Goal: Understand process/instructions: Learn how to perform a task or action

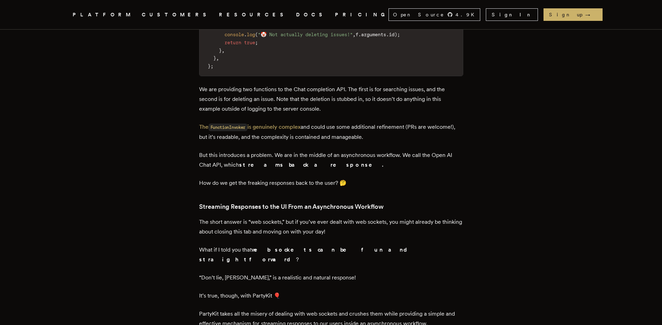
scroll to position [2448, 0]
click at [263, 272] on p "“Don’t lie, [PERSON_NAME],” is a realistic and natural response!" at bounding box center [331, 277] width 264 height 10
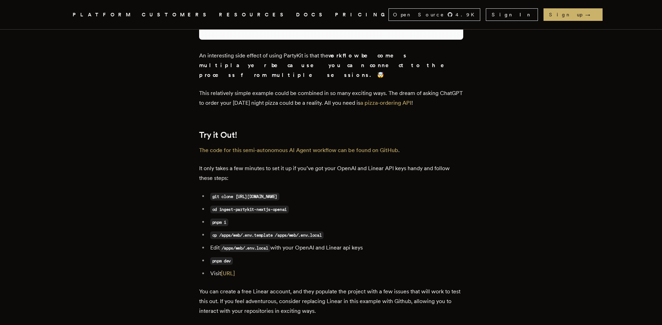
scroll to position [3476, 0]
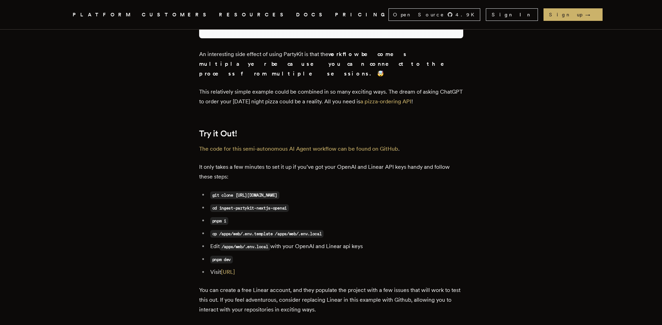
drag, startPoint x: 238, startPoint y: 129, endPoint x: 386, endPoint y: 129, distance: 148.4
click at [386, 190] on li "git clone [URL][DOMAIN_NAME]" at bounding box center [335, 195] width 255 height 10
copy code "https://github.com/joelhooks/inngest-partykit-nextjs-openai"
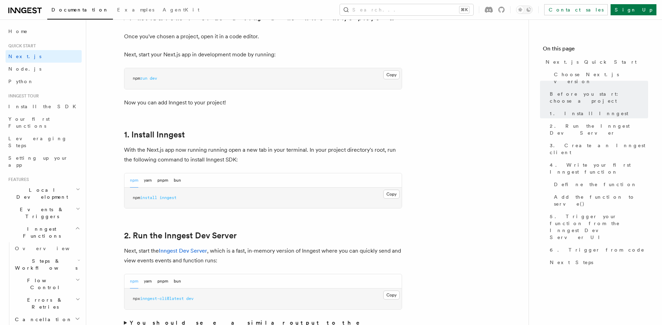
scroll to position [286, 0]
click at [389, 194] on button "Copy Copied" at bounding box center [391, 193] width 16 height 9
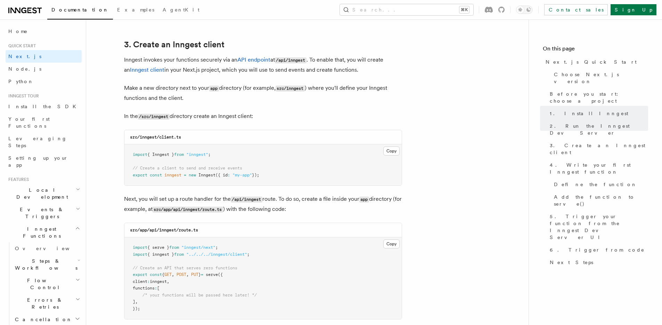
scroll to position [793, 0]
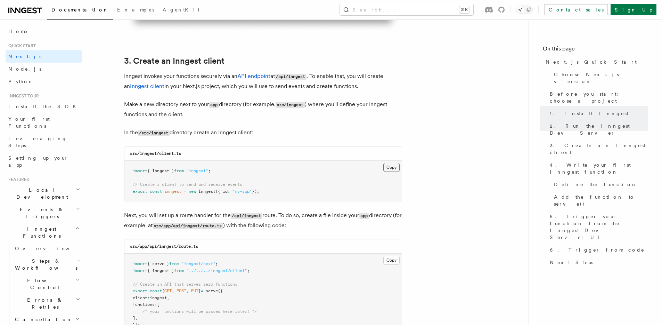
click at [389, 169] on button "Copy Copied" at bounding box center [391, 167] width 16 height 9
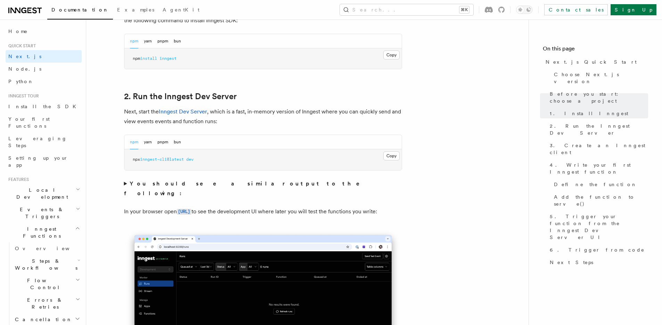
scroll to position [426, 0]
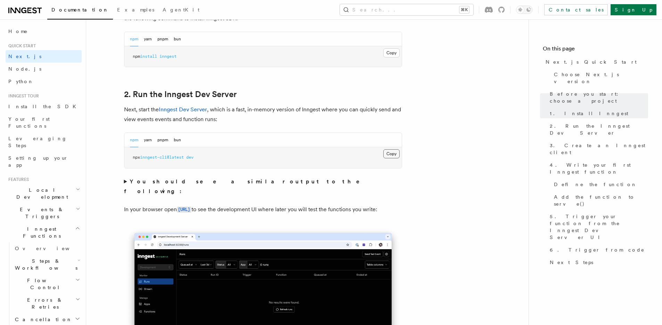
click at [390, 153] on button "Copy Copied" at bounding box center [391, 153] width 16 height 9
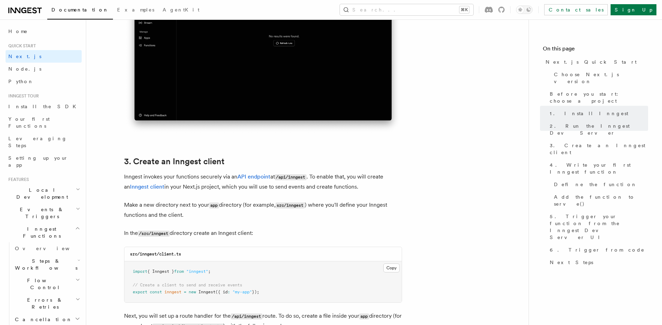
scroll to position [693, 0]
click at [198, 182] on p "Inngest invokes your functions securely via an API endpoint at /api/inngest . T…" at bounding box center [263, 181] width 278 height 20
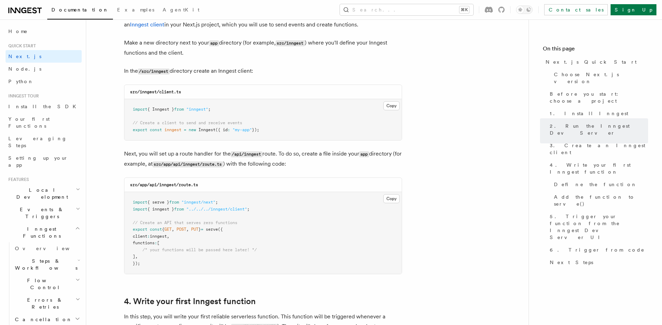
scroll to position [873, 0]
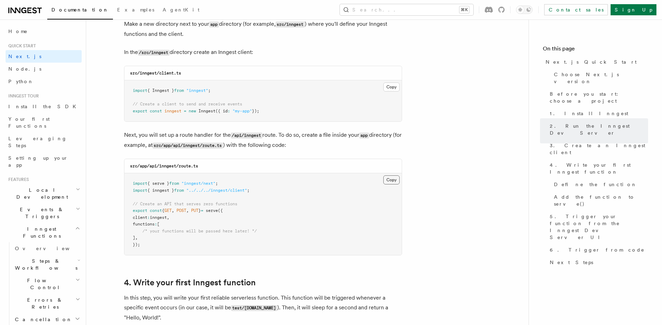
click at [394, 183] on button "Copy Copied" at bounding box center [391, 179] width 16 height 9
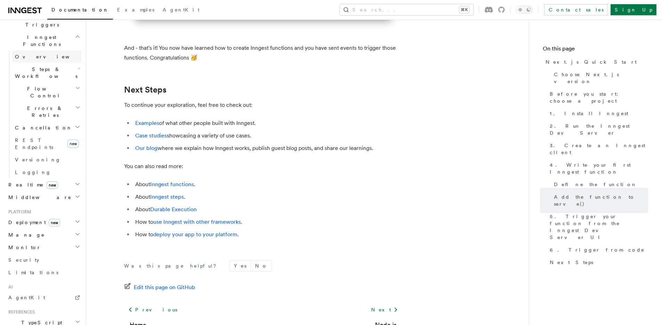
scroll to position [245, 0]
